Goal: Book appointment/travel/reservation

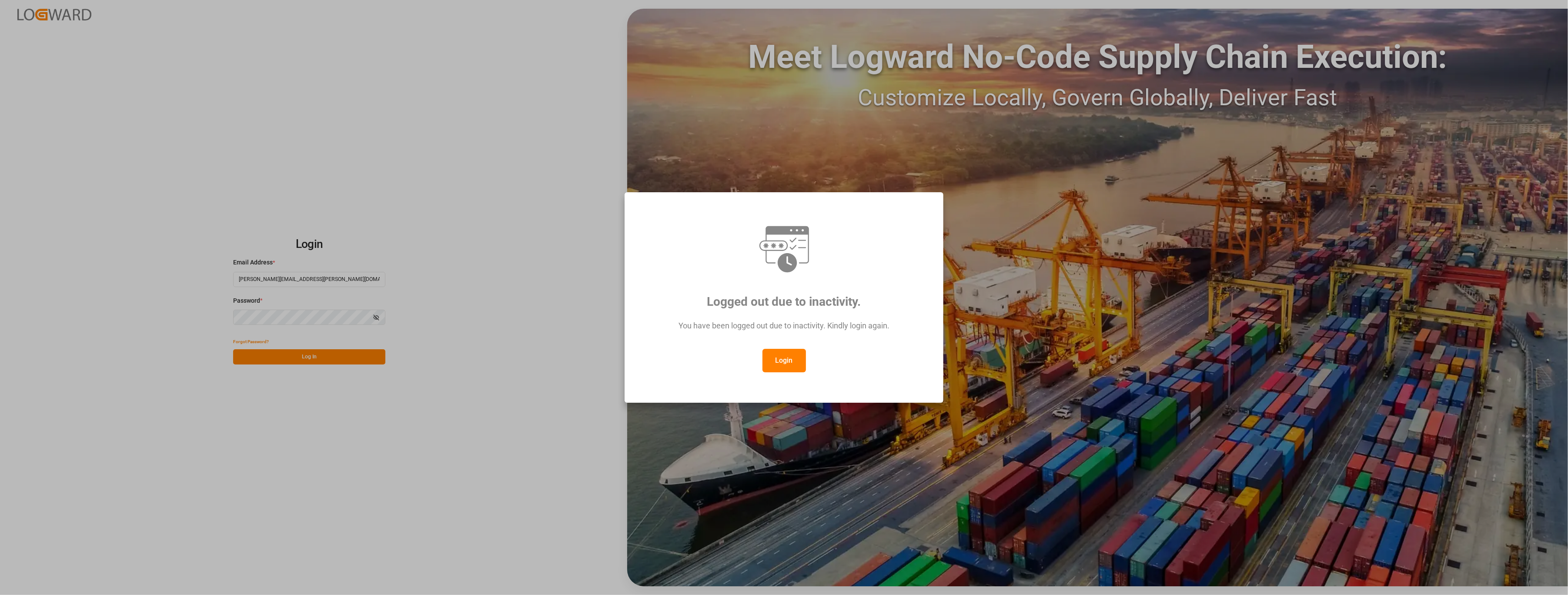
click at [781, 354] on button "Login" at bounding box center [784, 360] width 43 height 23
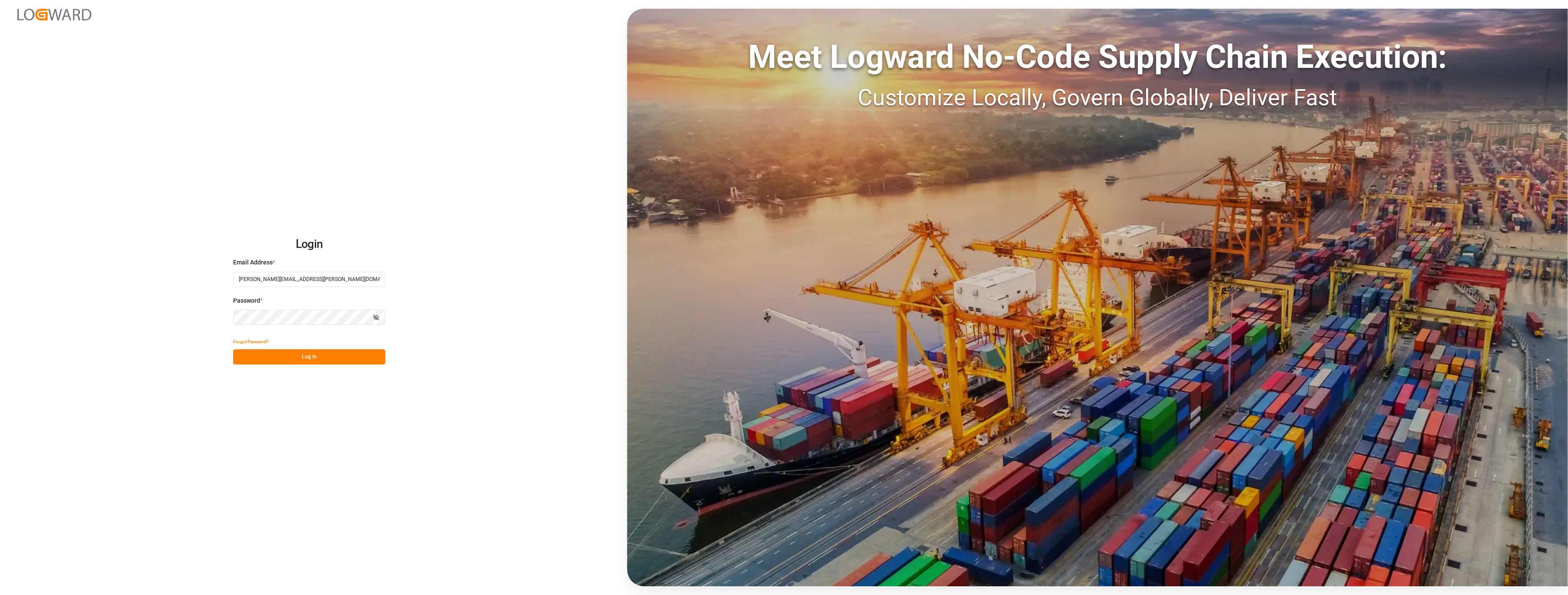
click at [333, 350] on button "Log In" at bounding box center [309, 357] width 152 height 15
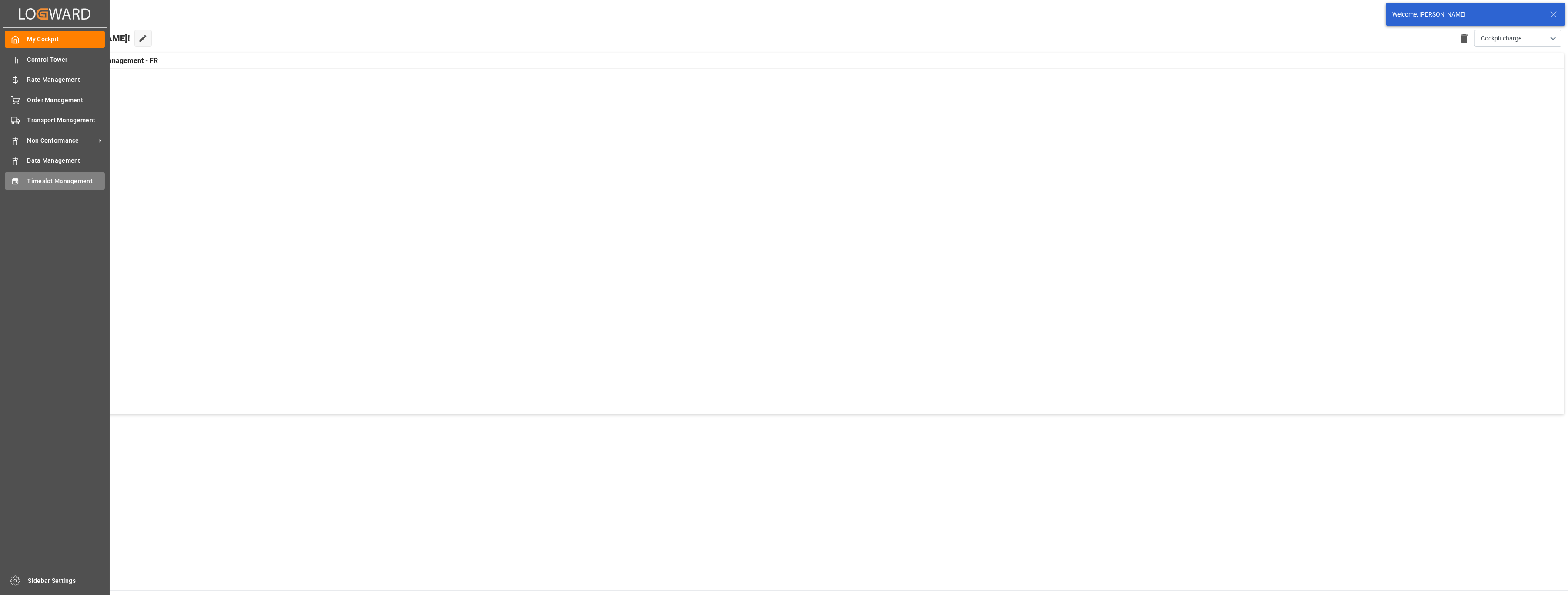
click at [34, 176] on span "Timeslot Management" at bounding box center [66, 181] width 78 height 9
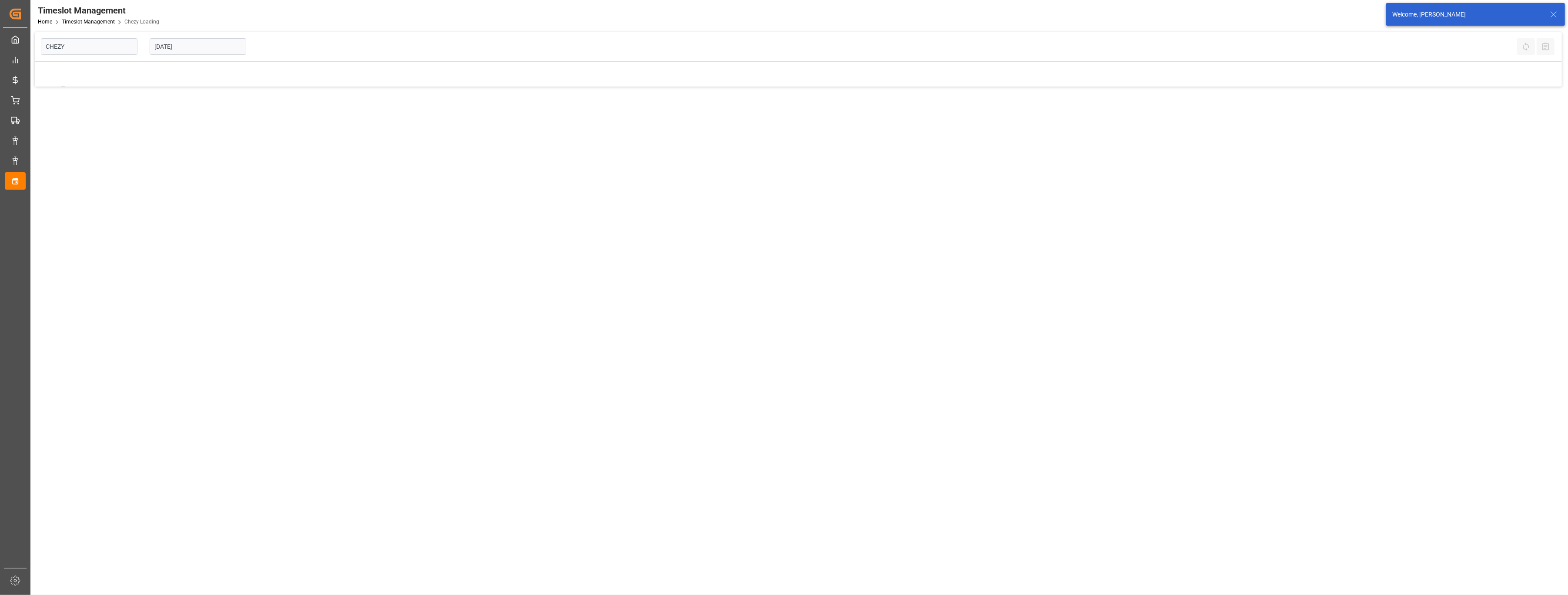
type input "Chezy Loading"
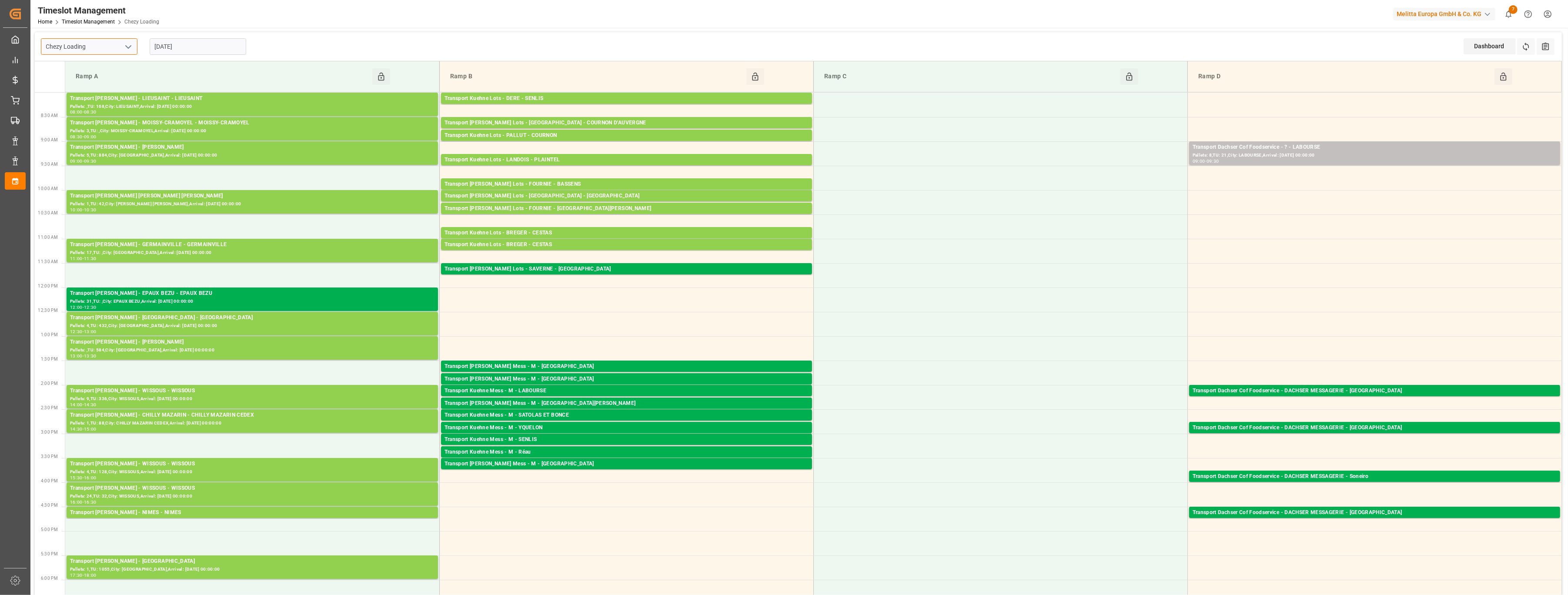
click at [129, 55] on input "Chezy Loading" at bounding box center [89, 47] width 97 height 17
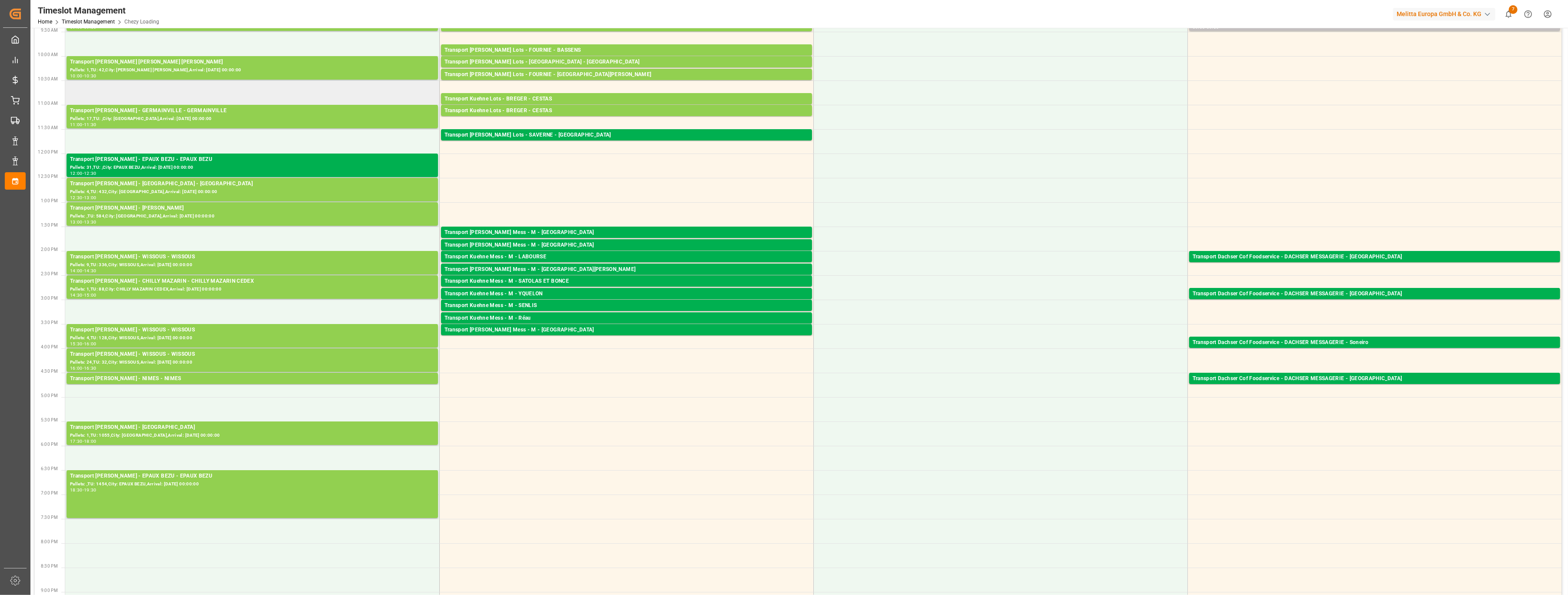
scroll to position [174, 0]
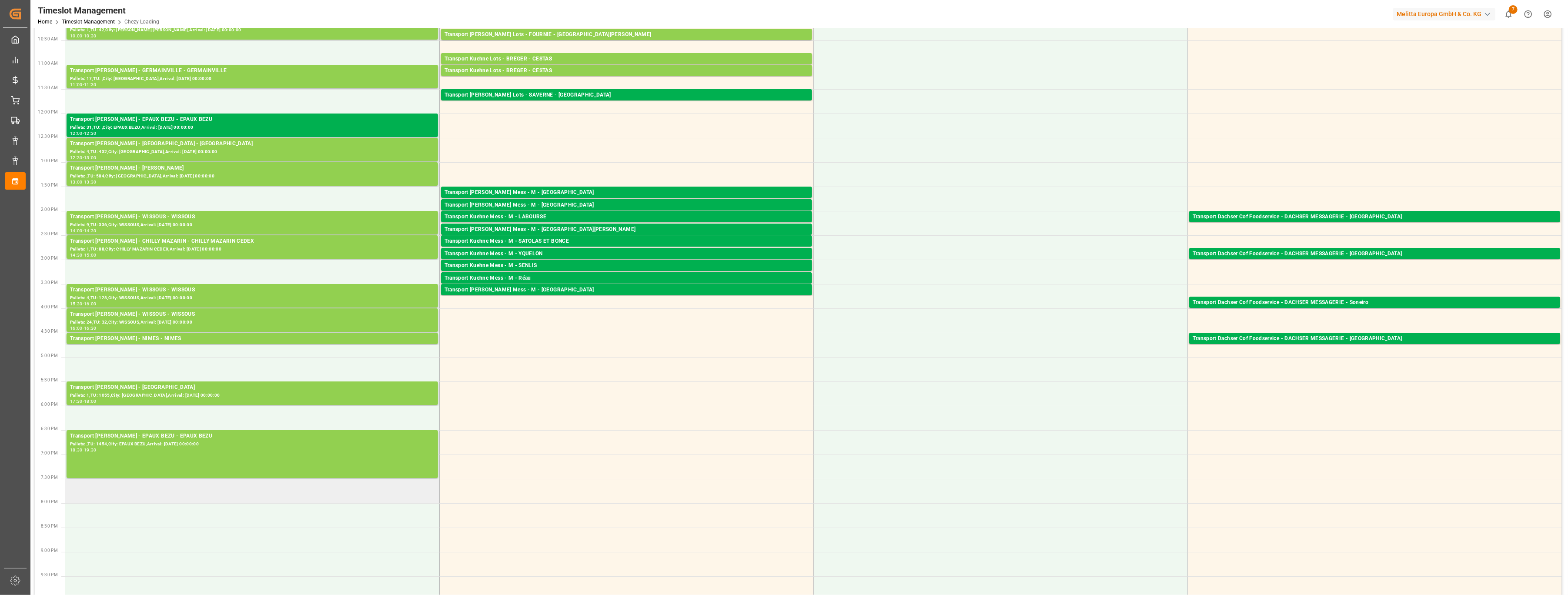
click at [180, 502] on td at bounding box center [252, 491] width 374 height 24
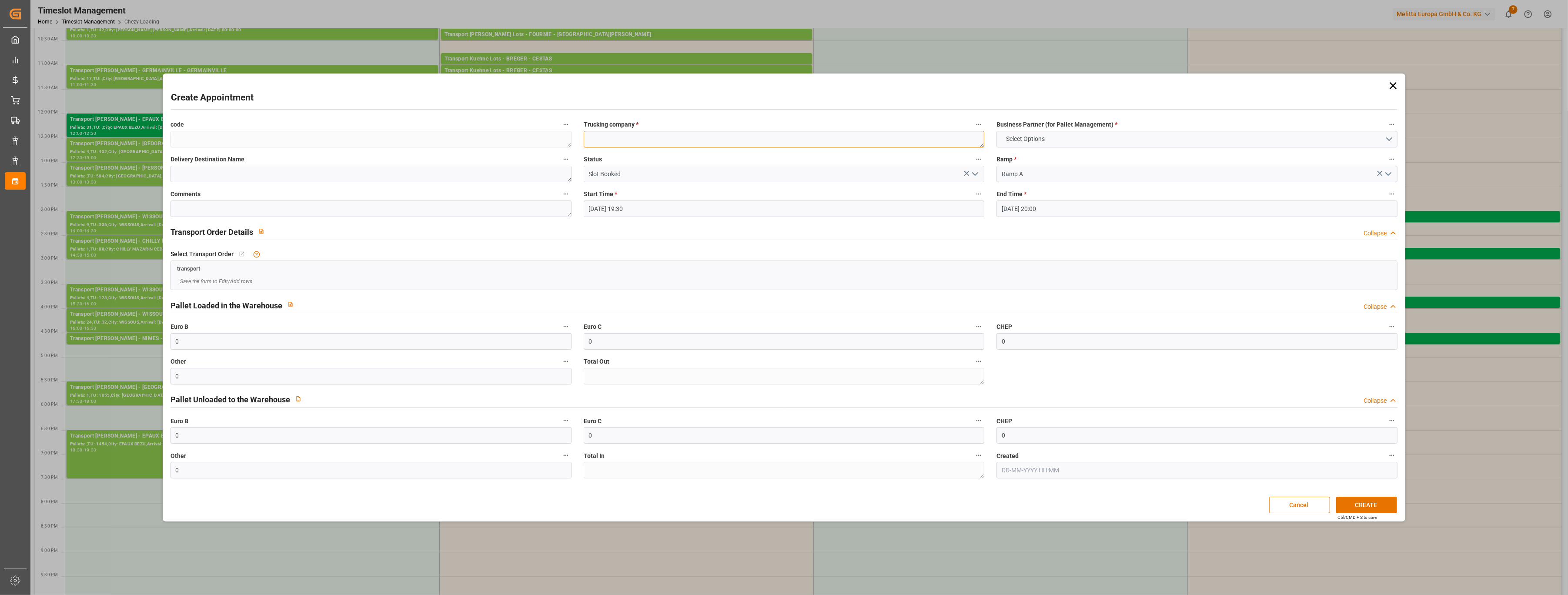
click at [592, 142] on textarea at bounding box center [784, 139] width 401 height 17
type textarea "epalia ap2509-020031 544 PU"
drag, startPoint x: 224, startPoint y: 435, endPoint x: 129, endPoint y: 433, distance: 95.0
click at [129, 433] on div "Create Appointment code Trucking company * epalia ap2509-020031 544 PU Business…" at bounding box center [784, 298] width 1568 height 595
type input "544"
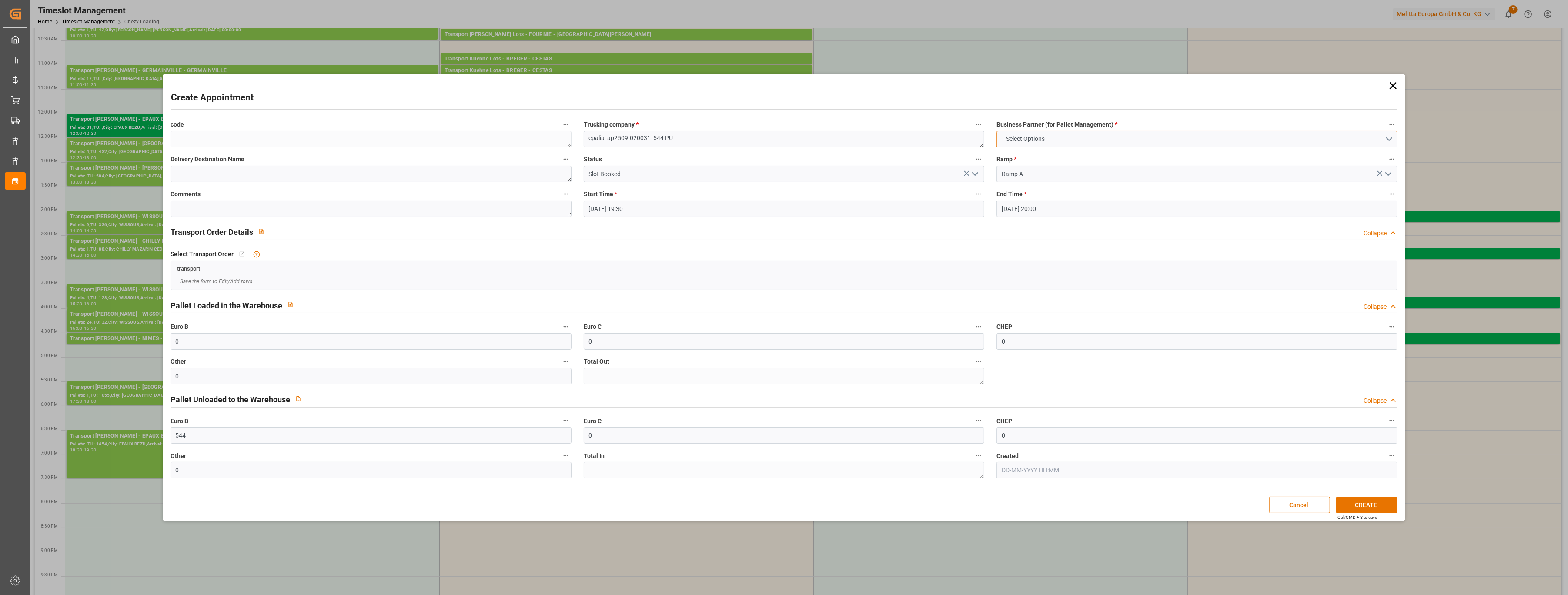
click at [1048, 141] on span "Select Options" at bounding box center [1025, 139] width 48 height 9
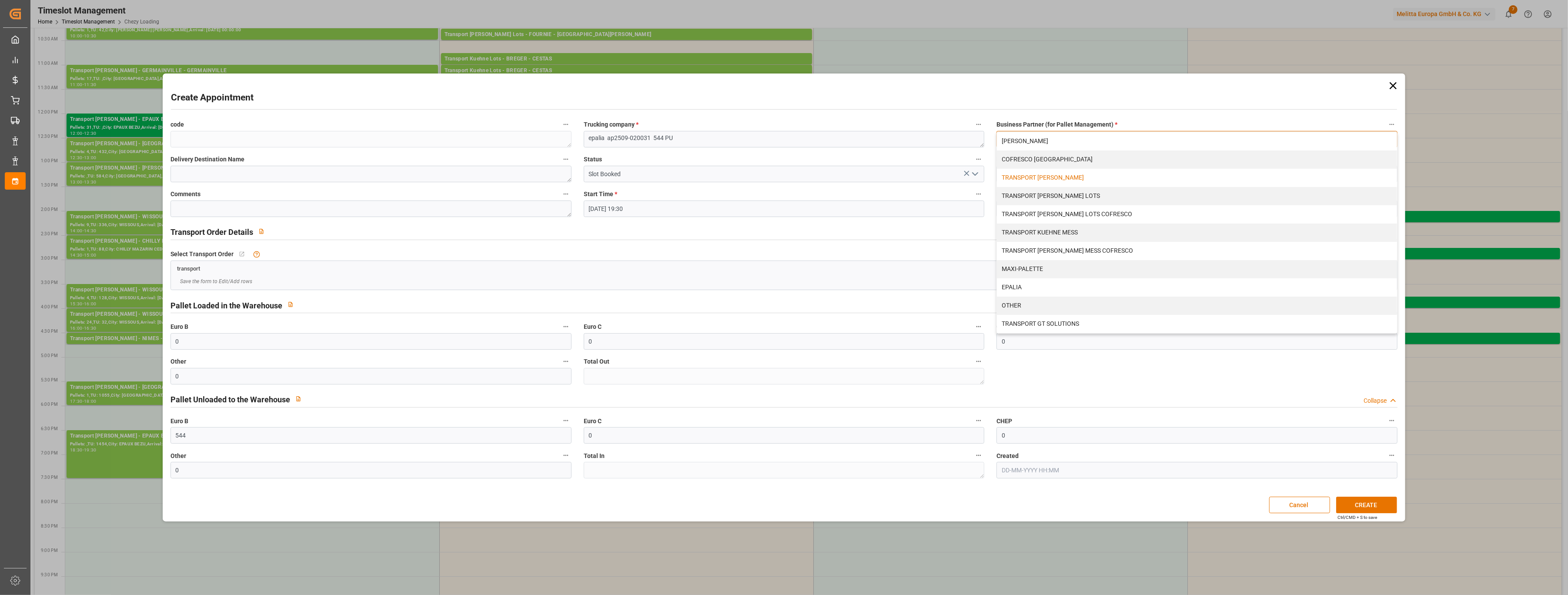
click at [1038, 173] on div "TRANSPORT [PERSON_NAME]" at bounding box center [1196, 178] width 400 height 18
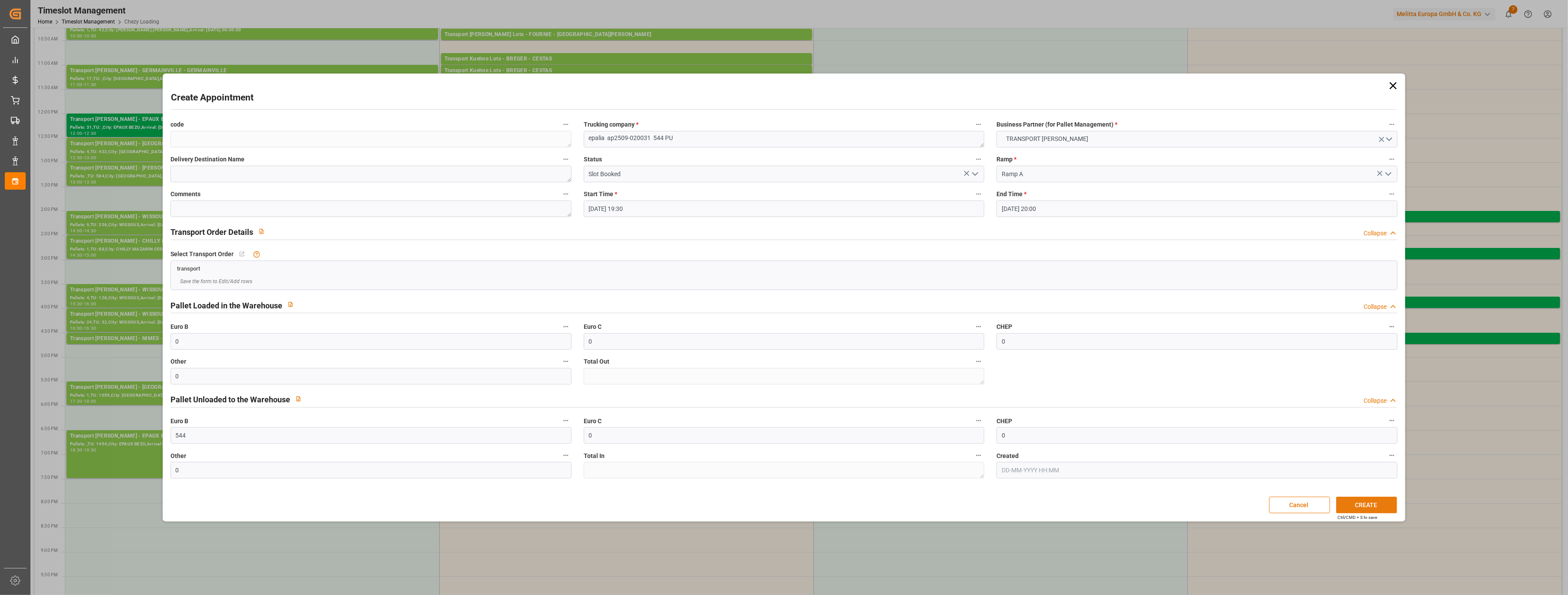
click at [1345, 505] on button "CREATE" at bounding box center [1367, 505] width 61 height 17
